Goal: Task Accomplishment & Management: Manage account settings

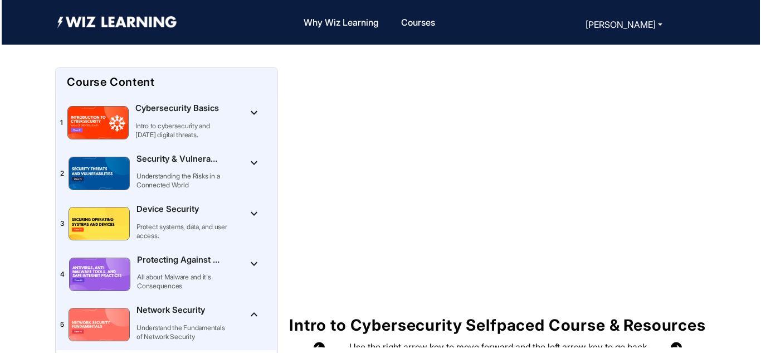
scroll to position [179, 0]
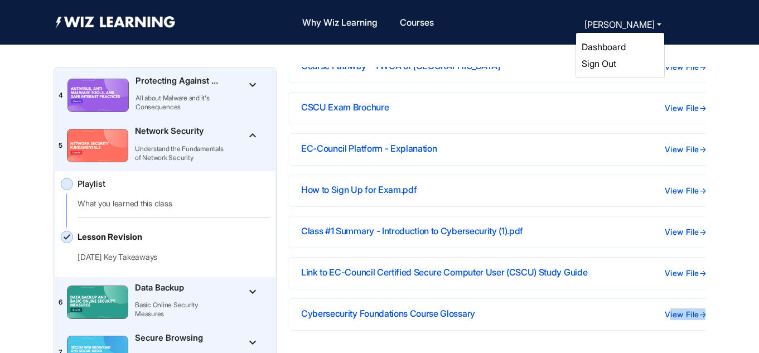
click at [656, 25] on button "[PERSON_NAME]" at bounding box center [623, 25] width 84 height 16
click at [591, 65] on link "Sign Out" at bounding box center [598, 63] width 35 height 11
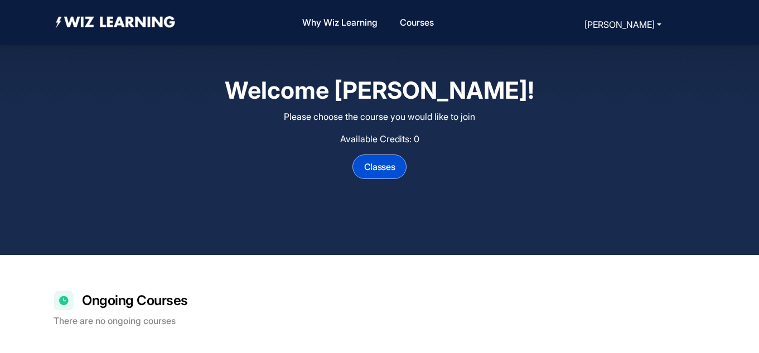
scroll to position [196, 0]
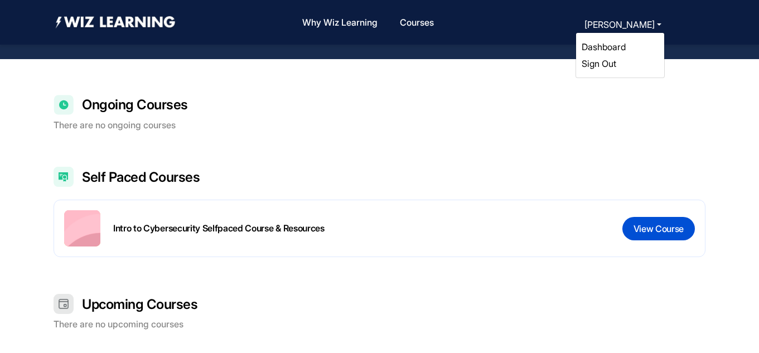
click at [649, 27] on button "[PERSON_NAME]" at bounding box center [623, 25] width 84 height 16
click at [598, 70] on li "Sign Out" at bounding box center [619, 63] width 77 height 17
click at [598, 64] on link "Sign Out" at bounding box center [598, 63] width 35 height 11
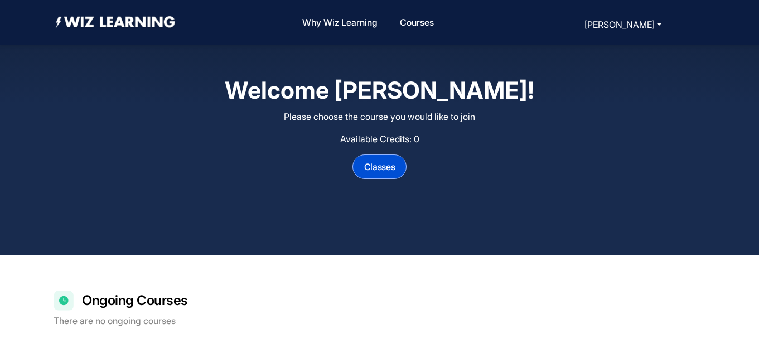
scroll to position [321, 0]
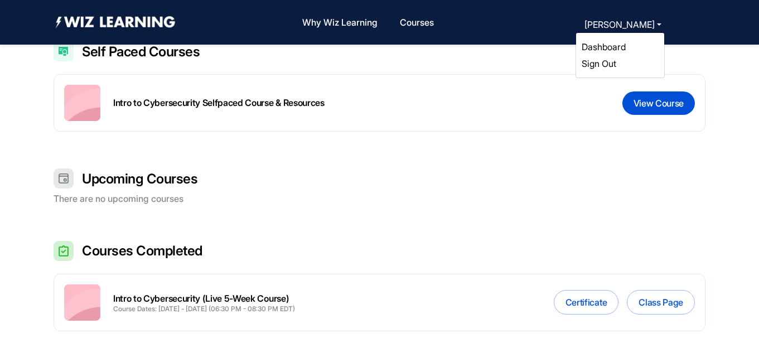
click at [604, 64] on link "Sign Out" at bounding box center [598, 63] width 35 height 11
